Goal: Task Accomplishment & Management: Use online tool/utility

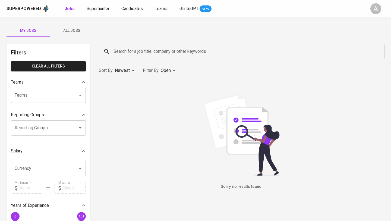
click at [131, 51] on input "Search for a job title, company or other keywords" at bounding box center [243, 51] width 262 height 10
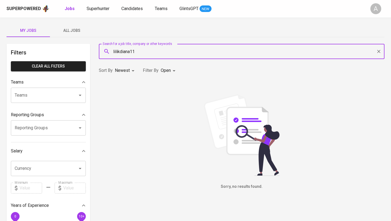
click at [142, 53] on input "lilikdiana11" at bounding box center [243, 51] width 262 height 10
type input "[EMAIL_ADDRESS][DOMAIN_NAME]"
drag, startPoint x: 168, startPoint y: 49, endPoint x: 162, endPoint y: 55, distance: 8.6
click at [162, 55] on input "[EMAIL_ADDRESS][DOMAIN_NAME]" at bounding box center [243, 51] width 262 height 10
click at [99, 10] on span "Superhunter" at bounding box center [98, 8] width 23 height 5
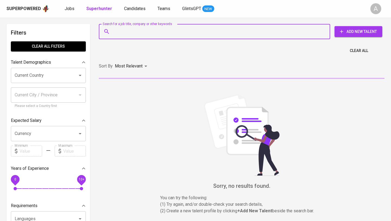
click at [125, 35] on input "Search for a job title, company or other keywords" at bounding box center [216, 31] width 208 height 10
paste input "[EMAIL_ADDRESS][DOMAIN_NAME]"
type input "[EMAIL_ADDRESS][DOMAIN_NAME]"
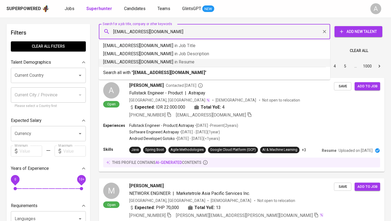
click at [188, 64] on p "[EMAIL_ADDRESS][DOMAIN_NAME] in Resume" at bounding box center [214, 62] width 223 height 7
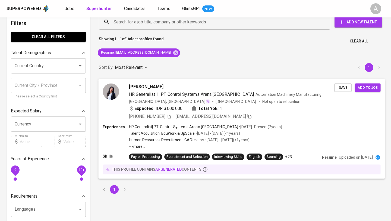
scroll to position [9, 0]
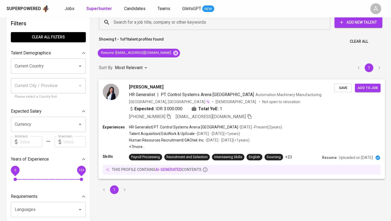
click at [299, 133] on div "Experiences HR Generalist | PT. Control Systems Arena [GEOGRAPHIC_DATA] • [DATE…" at bounding box center [242, 136] width 278 height 25
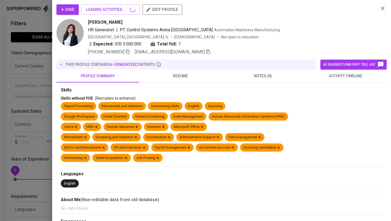
click at [299, 133] on div "Recruitment Screening and Selection Coordination Administrative Support Data ma…" at bounding box center [222, 138] width 322 height 10
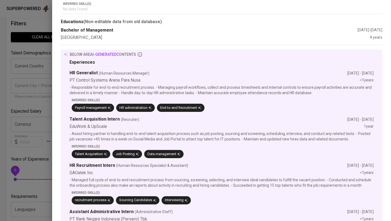
scroll to position [0, 0]
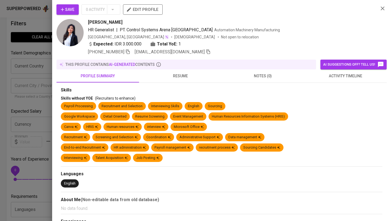
click at [383, 7] on icon "button" at bounding box center [383, 9] width 4 height 4
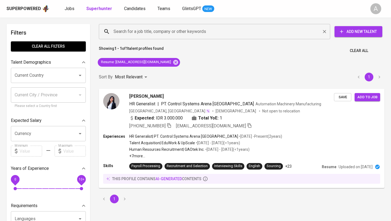
click at [158, 35] on input "Search for a job title, company or other keywords" at bounding box center [216, 31] width 208 height 10
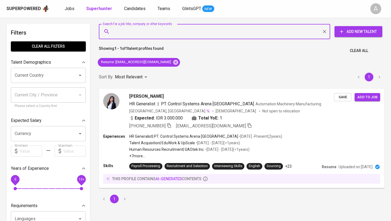
paste input "[EMAIL_ADDRESS][PERSON_NAME][DOMAIN_NAME]"
type input "[EMAIL_ADDRESS][PERSON_NAME][DOMAIN_NAME]"
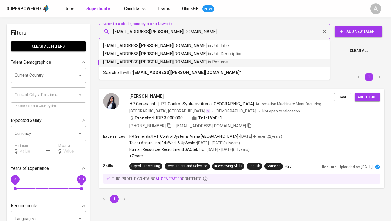
click at [174, 64] on p "[EMAIL_ADDRESS][PERSON_NAME][DOMAIN_NAME] in Resume" at bounding box center [214, 62] width 223 height 7
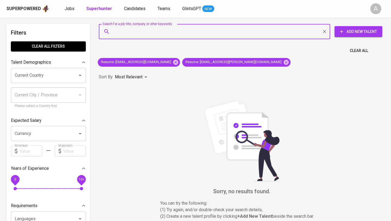
click at [141, 33] on input "Search for a job title, company or other keywords" at bounding box center [216, 31] width 208 height 10
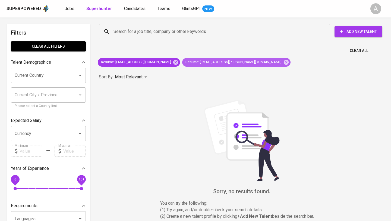
click at [186, 64] on span "Resume : [EMAIL_ADDRESS][PERSON_NAME][DOMAIN_NAME]" at bounding box center [233, 62] width 103 height 5
